Goal: Task Accomplishment & Management: Manage account settings

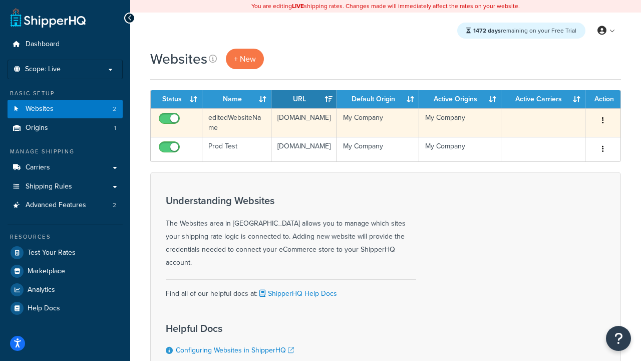
click at [603, 121] on icon "button" at bounding box center [603, 120] width 2 height 7
click at [0, 0] on link "Delete" at bounding box center [0, 0] width 0 height 0
